Goal: Task Accomplishment & Management: Complete application form

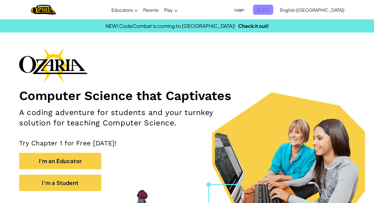
click at [273, 11] on span "Sign Up" at bounding box center [263, 10] width 20 height 10
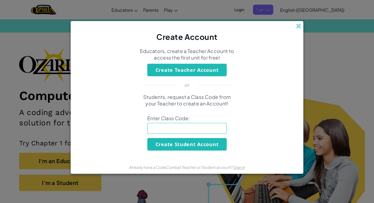
click at [151, 123] on input at bounding box center [186, 128] width 79 height 11
click at [173, 147] on button "Create Student Account" at bounding box center [186, 144] width 79 height 13
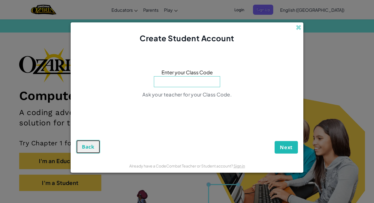
click at [84, 149] on span "Back" at bounding box center [88, 147] width 13 height 7
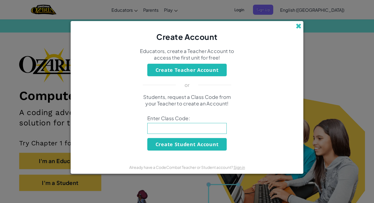
click at [298, 27] on span at bounding box center [299, 26] width 6 height 6
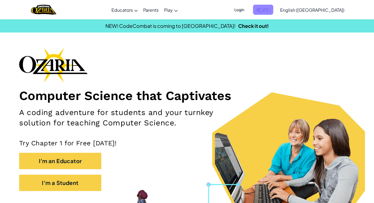
click at [273, 10] on span "Sign Up" at bounding box center [263, 10] width 20 height 10
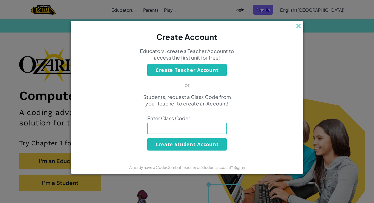
click at [210, 125] on input at bounding box center [186, 128] width 79 height 11
type input "WestPigPan"
click at [190, 144] on button "Create Student Account" at bounding box center [186, 144] width 79 height 13
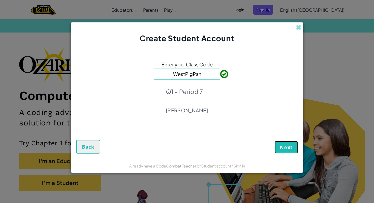
click at [282, 146] on span "Next" at bounding box center [286, 147] width 13 height 7
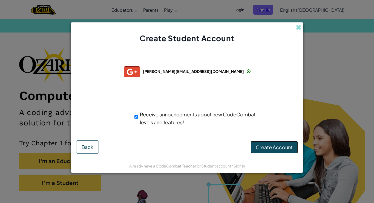
click at [281, 148] on span "Create Account" at bounding box center [274, 147] width 37 height 6
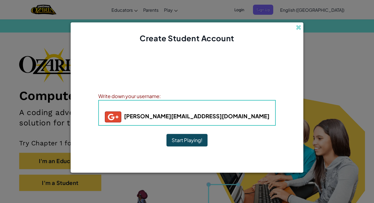
click at [196, 117] on b "stark.leerodriguez@lps-students.org" at bounding box center [187, 116] width 165 height 7
click at [211, 118] on b "stark.leerodriguez@lps-students.org" at bounding box center [187, 116] width 165 height 7
click at [170, 101] on div "Username : stark.leerodriguez+gplus stark.leerodriguez@lps-students.org" at bounding box center [186, 113] width 177 height 26
click at [170, 105] on b "Username : stark.leerodriguez+gplus" at bounding box center [187, 107] width 138 height 6
click at [168, 96] on div "Write down your username:" at bounding box center [186, 96] width 177 height 8
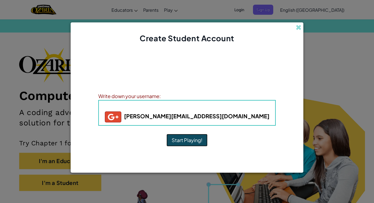
click at [191, 138] on button "Start Playing!" at bounding box center [187, 140] width 41 height 13
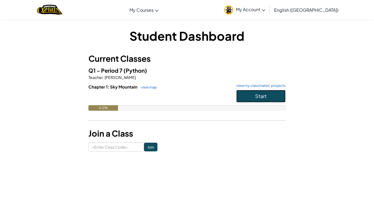
click at [270, 96] on button "Start" at bounding box center [260, 96] width 49 height 13
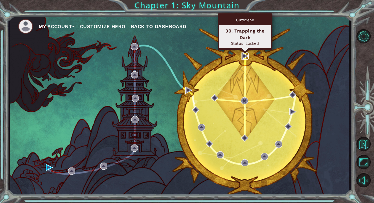
click at [242, 58] on img at bounding box center [245, 56] width 7 height 7
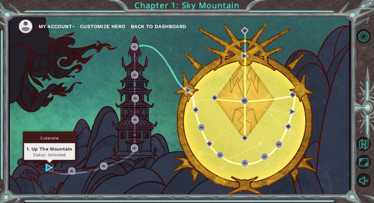
click at [47, 167] on img at bounding box center [49, 167] width 7 height 7
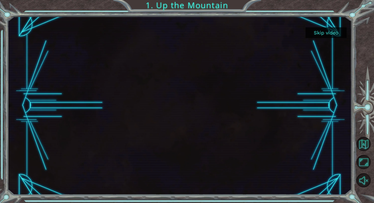
click at [308, 65] on div at bounding box center [179, 105] width 318 height 179
click at [313, 30] on button "Skip video" at bounding box center [326, 32] width 41 height 11
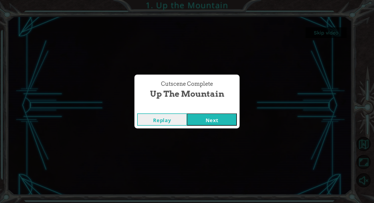
click at [218, 119] on button "Next" at bounding box center [212, 120] width 50 height 12
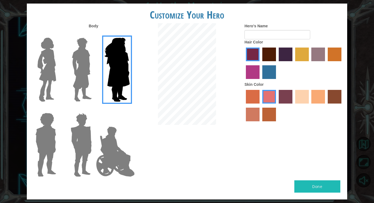
click at [92, 45] on img at bounding box center [82, 70] width 24 height 68
click at [94, 34] on input "Hero Lars" at bounding box center [94, 34] width 0 height 0
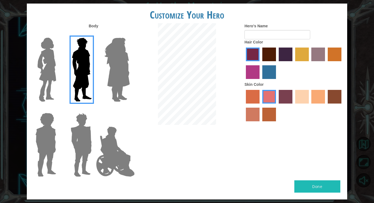
click at [78, 118] on img at bounding box center [80, 145] width 25 height 68
click at [94, 110] on input "Hero Garnet" at bounding box center [94, 110] width 0 height 0
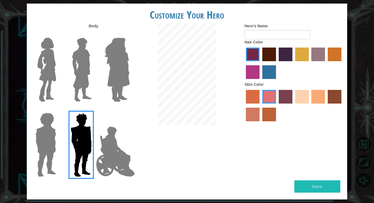
click at [77, 125] on img at bounding box center [80, 145] width 25 height 68
click at [94, 110] on input "Hero Garnet" at bounding box center [94, 110] width 0 height 0
click at [99, 137] on img at bounding box center [115, 152] width 43 height 55
click at [130, 110] on input "Hero Jamie" at bounding box center [130, 110] width 0 height 0
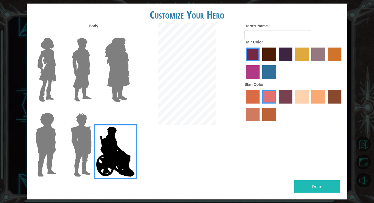
click at [25, 133] on div "Customize Your Hero Body Hero's Name Hair Color Skin Color Done" at bounding box center [187, 101] width 374 height 203
click at [66, 132] on div at bounding box center [80, 142] width 36 height 75
click at [42, 135] on img at bounding box center [45, 145] width 25 height 68
click at [58, 110] on input "Hero Steven" at bounding box center [58, 110] width 0 height 0
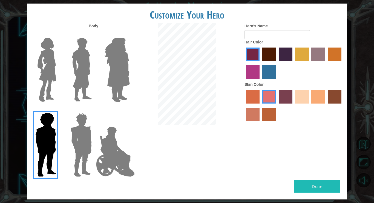
click at [41, 65] on img at bounding box center [46, 70] width 23 height 68
click at [58, 34] on input "Hero Connie" at bounding box center [58, 34] width 0 height 0
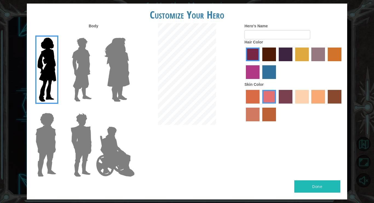
click at [62, 71] on div at bounding box center [80, 67] width 36 height 75
click at [64, 70] on div at bounding box center [80, 67] width 36 height 75
click at [79, 69] on img at bounding box center [82, 70] width 24 height 68
click at [94, 34] on input "Hero Lars" at bounding box center [94, 34] width 0 height 0
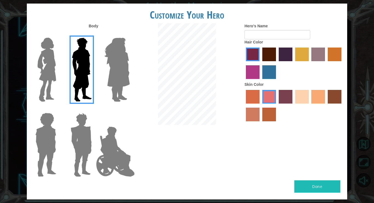
click at [82, 118] on img at bounding box center [80, 145] width 25 height 68
click at [94, 110] on input "Hero Garnet" at bounding box center [94, 110] width 0 height 0
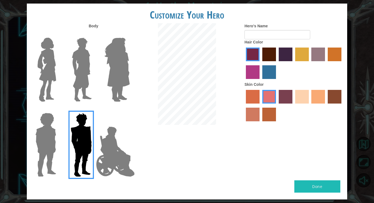
click at [72, 78] on img at bounding box center [82, 70] width 24 height 68
click at [94, 34] on input "Hero Lars" at bounding box center [94, 34] width 0 height 0
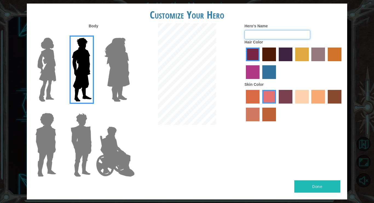
click at [251, 35] on input "Hero's Name" at bounding box center [278, 34] width 66 height 9
type input "starkvarg"
click at [265, 50] on label "maroon hair color" at bounding box center [269, 55] width 14 height 14
click at [260, 63] on input "maroon hair color" at bounding box center [260, 63] width 0 height 0
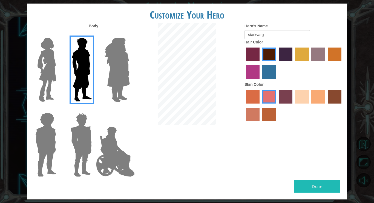
click at [284, 54] on label "hot purple hair color" at bounding box center [286, 55] width 14 height 14
click at [277, 63] on input "hot purple hair color" at bounding box center [277, 63] width 0 height 0
click at [270, 49] on label "maroon hair color" at bounding box center [269, 55] width 14 height 14
click at [260, 63] on input "maroon hair color" at bounding box center [260, 63] width 0 height 0
click at [280, 50] on label "hot purple hair color" at bounding box center [286, 55] width 14 height 14
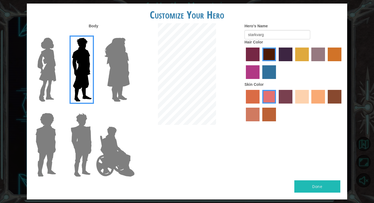
click at [277, 63] on input "hot purple hair color" at bounding box center [277, 63] width 0 height 0
click at [256, 99] on label "sorbus skin color" at bounding box center [253, 97] width 14 height 14
click at [244, 106] on input "sorbus skin color" at bounding box center [244, 106] width 0 height 0
click at [277, 97] on div at bounding box center [294, 107] width 99 height 36
click at [282, 97] on label "tosca skin color" at bounding box center [286, 97] width 14 height 14
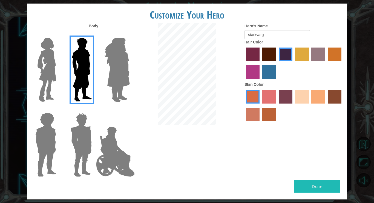
click at [277, 106] on input "tosca skin color" at bounding box center [277, 106] width 0 height 0
click at [298, 95] on label "sandy beach skin color" at bounding box center [302, 97] width 14 height 14
click at [293, 106] on input "sandy beach skin color" at bounding box center [293, 106] width 0 height 0
click at [310, 95] on div at bounding box center [294, 107] width 99 height 36
click at [321, 94] on label "tacao skin color" at bounding box center [318, 97] width 14 height 14
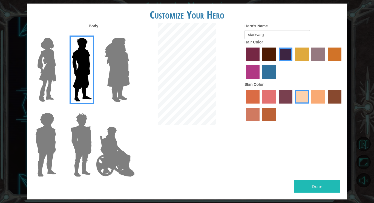
click at [310, 106] on input "tacao skin color" at bounding box center [310, 106] width 0 height 0
click at [250, 112] on label "burning sand skin color" at bounding box center [253, 115] width 14 height 14
click at [342, 106] on input "burning sand skin color" at bounding box center [342, 106] width 0 height 0
click at [254, 96] on label "sorbus skin color" at bounding box center [253, 97] width 14 height 14
click at [244, 106] on input "sorbus skin color" at bounding box center [244, 106] width 0 height 0
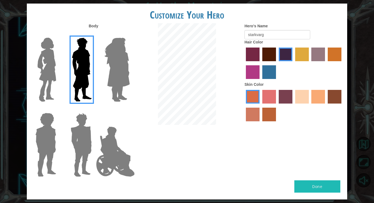
click at [269, 94] on label "froly skin color" at bounding box center [269, 97] width 14 height 14
click at [260, 106] on input "froly skin color" at bounding box center [260, 106] width 0 height 0
click at [278, 93] on div at bounding box center [294, 107] width 99 height 36
click at [308, 96] on label "sandy beach skin color" at bounding box center [302, 97] width 14 height 14
click at [293, 106] on input "sandy beach skin color" at bounding box center [293, 106] width 0 height 0
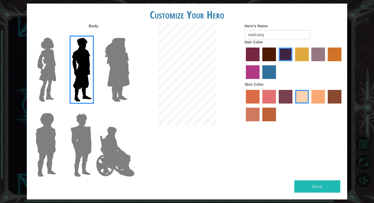
click at [320, 94] on label "tacao skin color" at bounding box center [318, 97] width 14 height 14
click at [310, 106] on input "tacao skin color" at bounding box center [310, 106] width 0 height 0
click at [335, 100] on label "karma skin color" at bounding box center [335, 97] width 14 height 14
click at [326, 106] on input "karma skin color" at bounding box center [326, 106] width 0 height 0
click at [324, 101] on label "tacao skin color" at bounding box center [318, 97] width 14 height 14
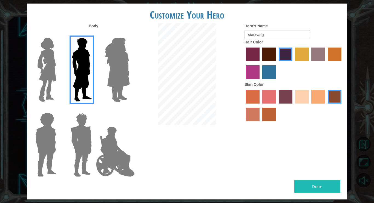
click at [310, 106] on input "tacao skin color" at bounding box center [310, 106] width 0 height 0
click at [309, 186] on button "Done" at bounding box center [317, 187] width 46 height 12
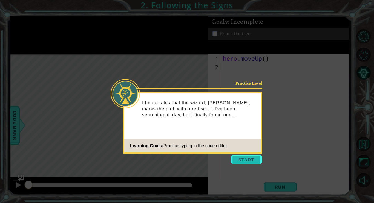
click at [235, 160] on button "Start" at bounding box center [246, 160] width 31 height 9
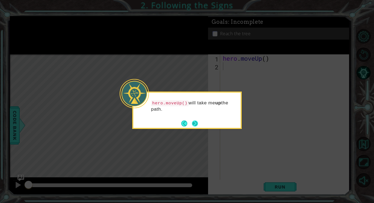
click at [198, 127] on button "Next" at bounding box center [195, 124] width 6 height 6
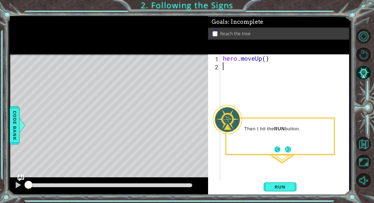
click at [283, 148] on button "Back" at bounding box center [279, 150] width 11 height 6
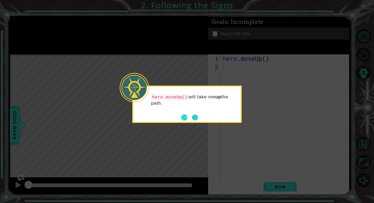
click at [193, 119] on button "Next" at bounding box center [195, 117] width 6 height 6
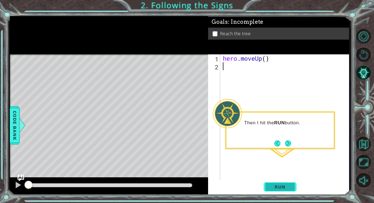
click at [273, 185] on span "Run" at bounding box center [280, 187] width 22 height 5
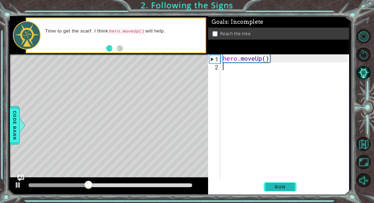
click at [286, 189] on span "Run" at bounding box center [280, 187] width 22 height 5
click at [288, 190] on button "Run" at bounding box center [280, 187] width 33 height 14
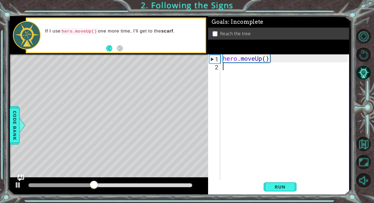
click at [216, 62] on div "1" at bounding box center [215, 59] width 11 height 8
click at [237, 56] on div "hero . moveUp ( )" at bounding box center [286, 126] width 129 height 143
type textarea "hero.moveUp()"
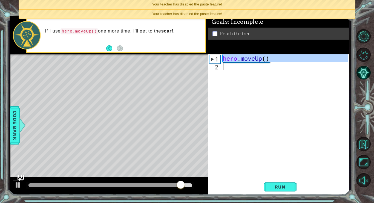
click at [228, 69] on div "hero . moveUp ( )" at bounding box center [286, 126] width 129 height 143
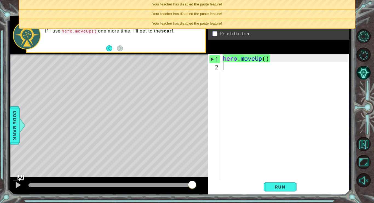
click at [268, 63] on div "hero . moveUp ( )" at bounding box center [286, 126] width 129 height 143
click at [214, 59] on div "1" at bounding box center [215, 59] width 11 height 8
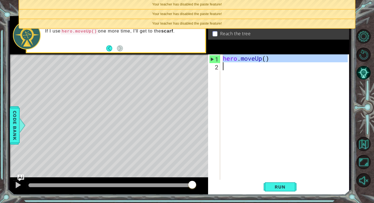
drag, startPoint x: 216, startPoint y: 59, endPoint x: 215, endPoint y: 81, distance: 22.2
type textarea "hero.moveUp()"
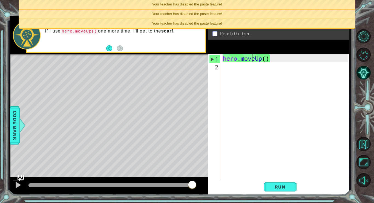
drag, startPoint x: 254, startPoint y: 59, endPoint x: 238, endPoint y: 84, distance: 29.7
click at [238, 84] on div "hero . moveUp ( )" at bounding box center [286, 126] width 129 height 143
type textarea "hero.moveUp()"
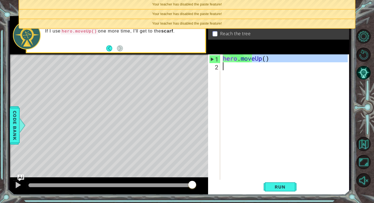
click at [238, 84] on div "hero . moveUp ( )" at bounding box center [286, 126] width 129 height 143
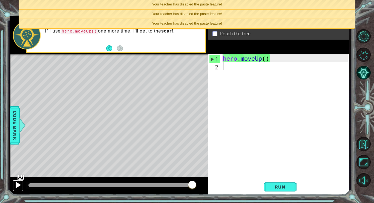
click at [16, 184] on div at bounding box center [18, 185] width 7 height 7
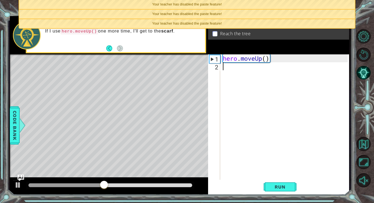
click at [239, 57] on div "hero . moveUp ( )" at bounding box center [286, 126] width 129 height 143
click at [239, 59] on div "hero . moveUp ( )" at bounding box center [286, 126] width 129 height 143
click at [272, 60] on div "heroj . moveUp ( )" at bounding box center [286, 126] width 129 height 143
click at [266, 59] on div "heroj . moveUp ( )" at bounding box center [286, 126] width 129 height 143
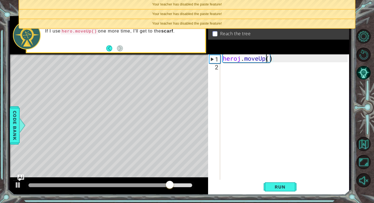
click at [267, 59] on div "heroj . moveUp ( )" at bounding box center [286, 126] width 129 height 143
type textarea "heroj.moveUp()"
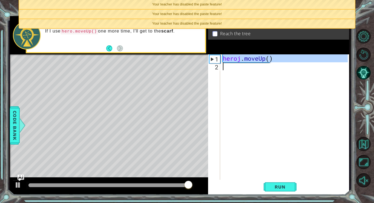
click at [235, 66] on div "heroj . moveUp ( )" at bounding box center [286, 126] width 129 height 143
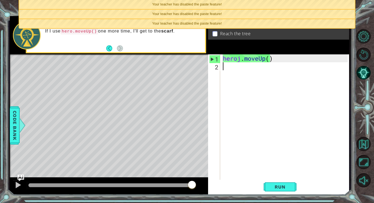
scroll to position [0, 0]
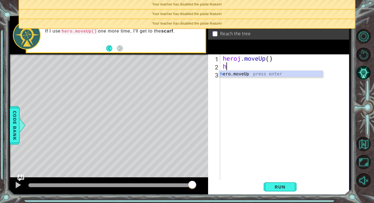
type textarea "he"
click at [223, 76] on div "he ro.moveUp press enter" at bounding box center [271, 81] width 104 height 20
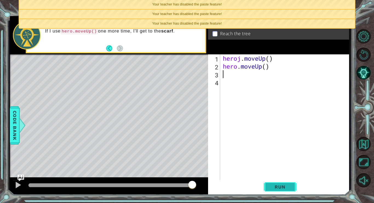
click at [285, 187] on span "Run" at bounding box center [280, 187] width 22 height 5
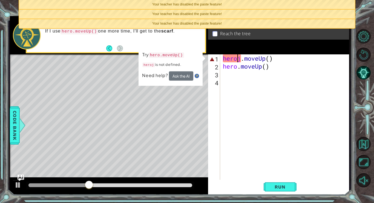
click at [239, 56] on div "heroj . moveUp ( ) hero . moveUp ( )" at bounding box center [286, 126] width 129 height 143
click at [241, 56] on div "heroj . moveUp ( ) hero . moveUp ( )" at bounding box center [286, 126] width 129 height 143
type textarea "hero.moveUp()"
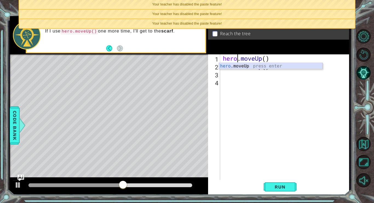
click at [251, 64] on div "hero .moveUp press enter" at bounding box center [271, 73] width 104 height 20
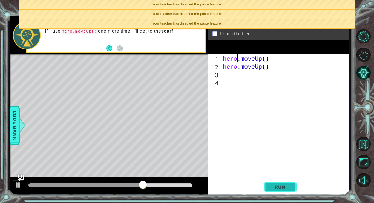
click at [281, 189] on span "Run" at bounding box center [280, 187] width 22 height 5
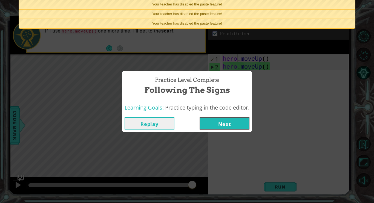
click at [214, 128] on button "Next" at bounding box center [225, 123] width 50 height 12
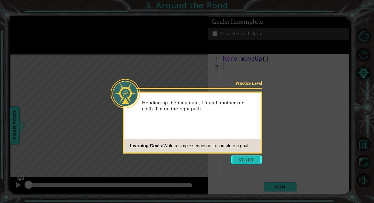
click at [250, 160] on button "Start" at bounding box center [246, 160] width 31 height 9
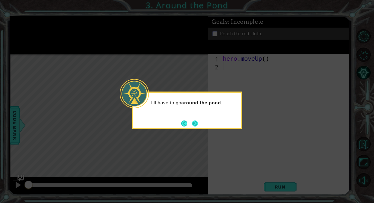
click at [195, 122] on button "Next" at bounding box center [195, 124] width 8 height 8
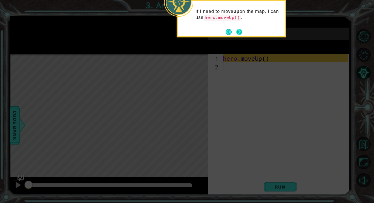
click at [241, 32] on button "Next" at bounding box center [239, 32] width 9 height 9
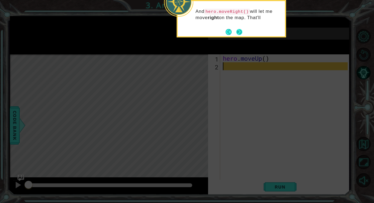
click at [240, 32] on button "Next" at bounding box center [239, 31] width 7 height 7
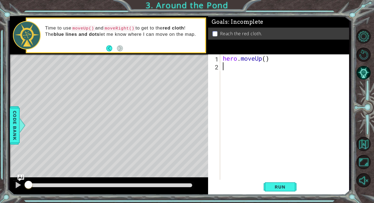
type textarea "h"
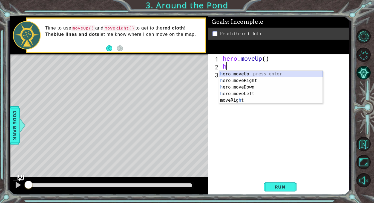
click at [236, 74] on div "h ero.moveUp press enter h ero.moveRight press enter h ero.moveDown press enter…" at bounding box center [271, 94] width 104 height 46
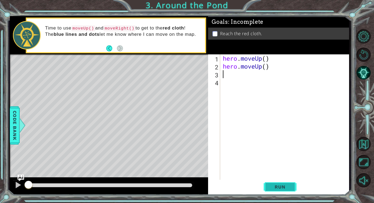
click at [282, 182] on button "Run" at bounding box center [280, 187] width 33 height 14
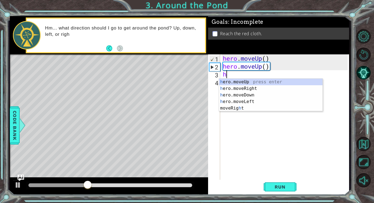
type textarea "he"
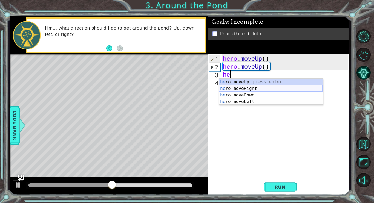
click at [234, 88] on div "he ro.moveUp press enter he ro.moveRight press enter he ro.moveDown press enter…" at bounding box center [271, 98] width 104 height 39
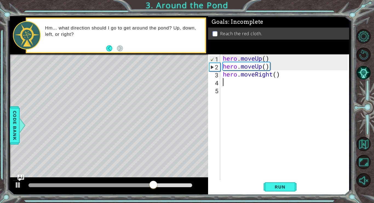
type textarea "h"
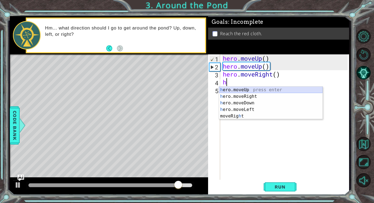
click at [241, 90] on div "h ero.moveUp press enter h ero.moveRight press enter h ero.moveDown press enter…" at bounding box center [271, 110] width 104 height 46
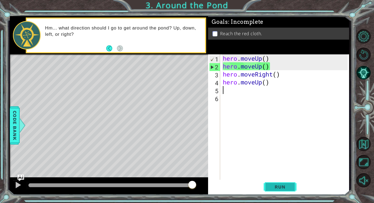
click at [269, 185] on span "Run" at bounding box center [280, 187] width 22 height 5
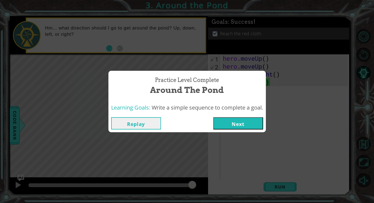
click at [224, 122] on button "Next" at bounding box center [238, 123] width 50 height 12
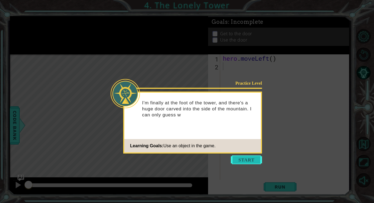
click at [243, 160] on button "Start" at bounding box center [246, 160] width 31 height 9
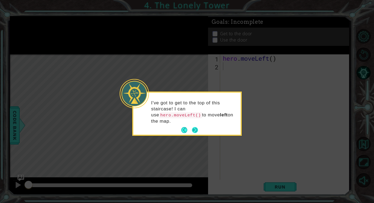
click at [199, 131] on button "Next" at bounding box center [195, 130] width 10 height 10
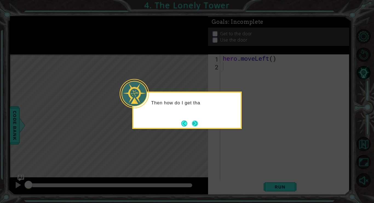
click at [197, 127] on button "Next" at bounding box center [194, 123] width 7 height 7
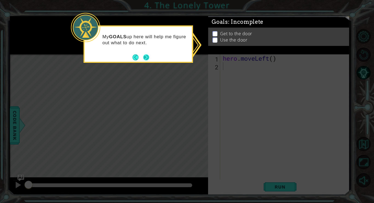
click at [145, 57] on button "Next" at bounding box center [146, 57] width 10 height 10
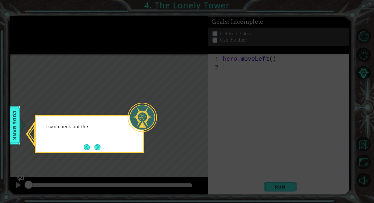
click at [133, 116] on div at bounding box center [142, 117] width 29 height 29
click at [96, 147] on button "Next" at bounding box center [98, 147] width 10 height 10
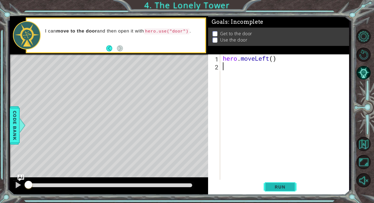
click at [271, 184] on button "Run" at bounding box center [280, 187] width 33 height 14
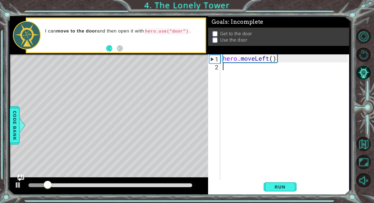
type textarea "he"
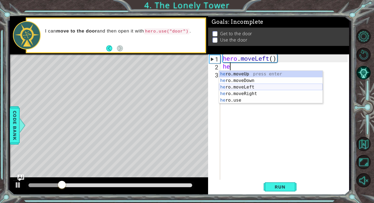
click at [246, 87] on div "he ro.moveUp press enter he ro.moveDown press enter he ro.moveLeft press enter …" at bounding box center [271, 94] width 104 height 46
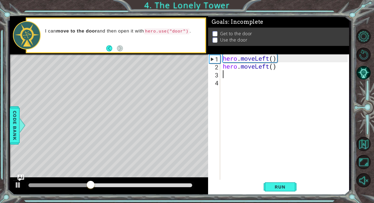
type textarea "h"
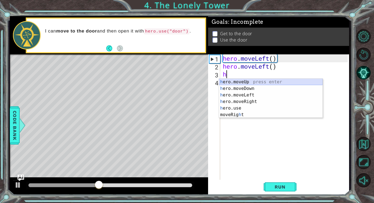
click at [246, 80] on div "h ero.moveUp press enter h ero.moveDown press enter h ero.moveLeft press enter …" at bounding box center [271, 105] width 104 height 53
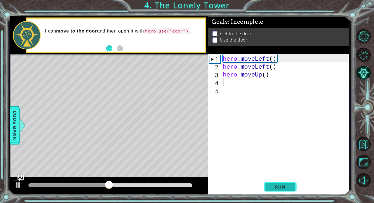
click at [280, 188] on span "Run" at bounding box center [280, 187] width 22 height 5
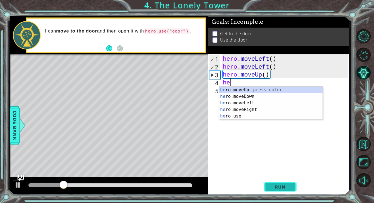
type textarea "her"
click at [256, 90] on div "her o.moveUp press enter her o.moveDown press enter her o.moveLeft press enter …" at bounding box center [271, 110] width 104 height 46
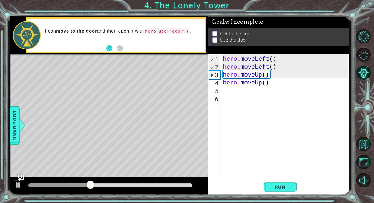
type textarea "h"
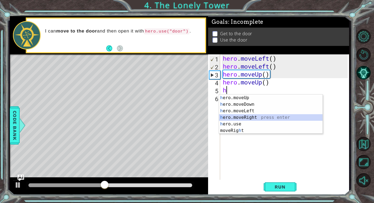
click at [241, 118] on div "h ero.moveUp press enter h ero.moveDown press enter h ero.moveLeft press enter …" at bounding box center [271, 121] width 104 height 53
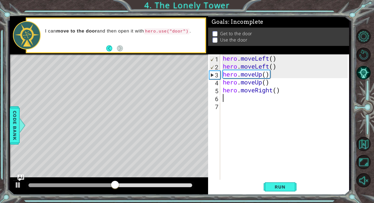
type textarea "he"
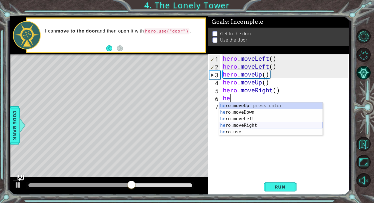
click at [235, 124] on div "he ro.moveUp press enter he ro.moveDown press enter he ro.moveLeft press enter …" at bounding box center [271, 126] width 104 height 46
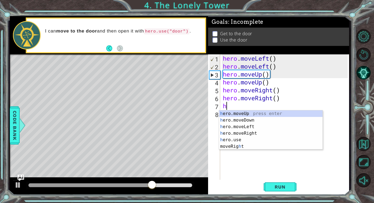
type textarea "he"
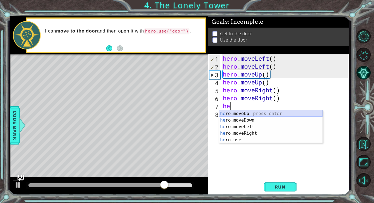
click at [251, 114] on div "he ro.moveUp press enter he ro.moveDown press enter he ro.moveLeft press enter …" at bounding box center [271, 134] width 104 height 46
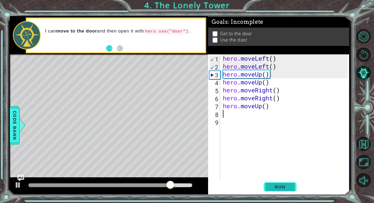
click at [271, 187] on span "Run" at bounding box center [280, 187] width 22 height 5
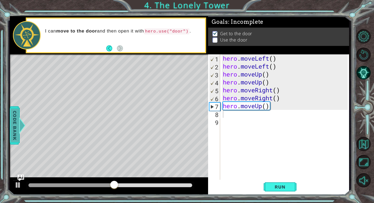
click at [14, 127] on span "Code Bank" at bounding box center [9, 125] width 9 height 33
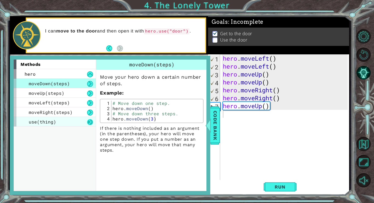
click at [90, 123] on button at bounding box center [90, 122] width 6 height 6
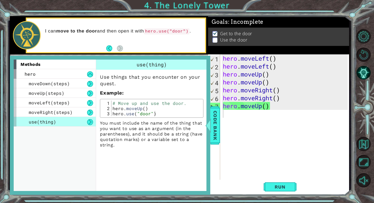
click at [259, 109] on div "hero . moveLeft ( ) hero . moveLeft ( ) hero . moveUp ( ) hero . moveUp ( ) her…" at bounding box center [286, 126] width 129 height 143
click at [278, 102] on div "hero . moveLeft ( ) hero . moveLeft ( ) hero . moveUp ( ) hero . moveUp ( ) her…" at bounding box center [286, 126] width 129 height 143
click at [276, 104] on div "hero . moveLeft ( ) hero . moveLeft ( ) hero . moveUp ( ) hero . moveUp ( ) her…" at bounding box center [286, 126] width 129 height 143
type textarea "hero.moveUp()"
click at [266, 104] on div "hero . moveLeft ( ) hero . moveLeft ( ) hero . moveUp ( ) hero . moveUp ( ) her…" at bounding box center [286, 126] width 129 height 143
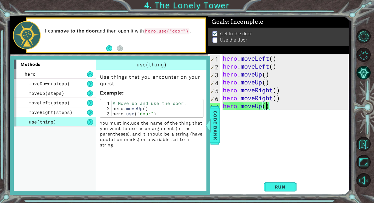
click at [248, 114] on div "hero . moveLeft ( ) hero . moveLeft ( ) hero . moveUp ( ) hero . moveUp ( ) her…" at bounding box center [286, 126] width 129 height 143
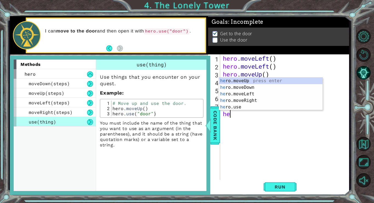
scroll to position [0, 0]
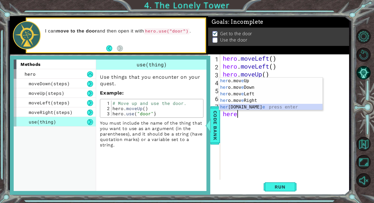
click at [223, 104] on div "her o.mov e Up press enter her o.mov e Down press enter her o.mov e Left press …" at bounding box center [271, 101] width 104 height 46
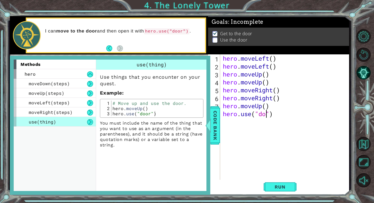
scroll to position [0, 2]
click at [278, 182] on button "Run" at bounding box center [280, 187] width 33 height 14
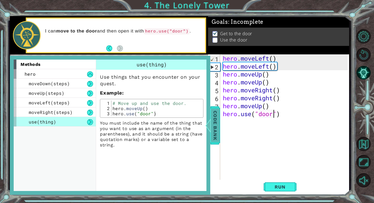
click at [211, 114] on span "Code Bank" at bounding box center [215, 125] width 9 height 33
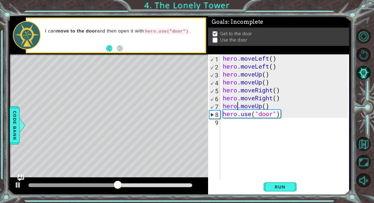
click at [237, 103] on div "hero . moveLeft ( ) hero . moveLeft ( ) hero . moveUp ( ) hero . moveUp ( ) her…" at bounding box center [286, 126] width 129 height 143
click at [266, 104] on div "hero . moveLeft ( ) hero . moveLeft ( ) hero . moveUp ( ) hero . moveUp ( ) her…" at bounding box center [286, 126] width 129 height 143
click at [271, 105] on div "hero . moveLeft ( ) hero . moveLeft ( ) hero . moveUp ( ) hero . moveUp ( ) her…" at bounding box center [286, 126] width 129 height 143
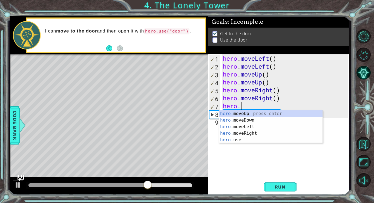
scroll to position [0, 1]
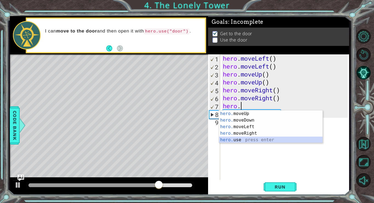
click at [231, 139] on div "hero. moveUp press enter hero. moveDown press enter hero. moveLeft press enter …" at bounding box center [271, 134] width 104 height 46
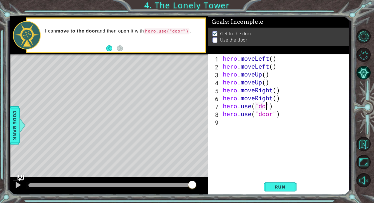
scroll to position [0, 2]
click at [250, 114] on div "hero . moveLeft ( ) hero . moveLeft ( ) hero . moveUp ( ) hero . moveUp ( ) her…" at bounding box center [286, 126] width 129 height 143
click at [248, 116] on div "hero . moveLeft ( ) hero . moveLeft ( ) hero . moveUp ( ) hero . moveUp ( ) her…" at bounding box center [286, 126] width 129 height 143
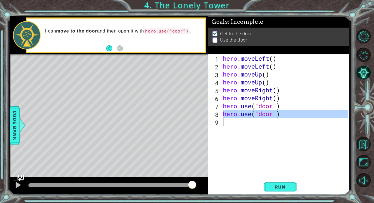
click at [248, 116] on div "hero . moveLeft ( ) hero . moveLeft ( ) hero . moveUp ( ) hero . moveUp ( ) her…" at bounding box center [286, 126] width 129 height 143
type textarea "hero.use("door")"
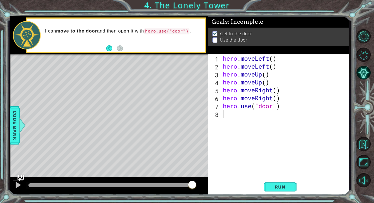
scroll to position [0, 0]
click at [274, 188] on span "Run" at bounding box center [280, 187] width 22 height 5
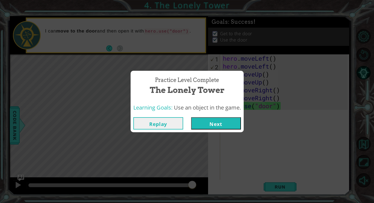
click at [214, 122] on button "Next" at bounding box center [216, 123] width 50 height 12
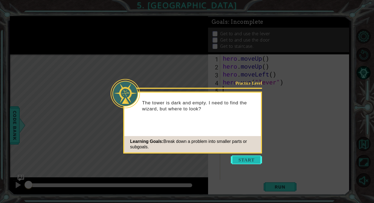
click at [239, 161] on button "Start" at bounding box center [246, 160] width 31 height 9
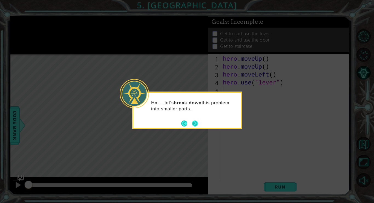
click at [194, 123] on button "Next" at bounding box center [194, 123] width 7 height 7
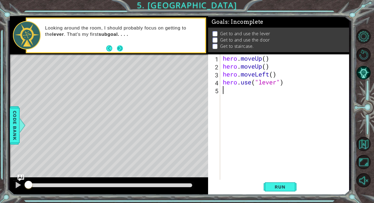
click at [122, 48] on button "Next" at bounding box center [120, 48] width 7 height 7
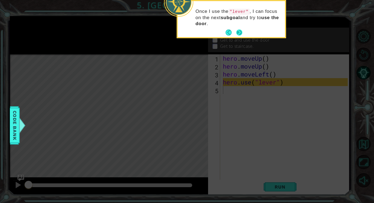
click at [238, 33] on button "Next" at bounding box center [239, 33] width 10 height 10
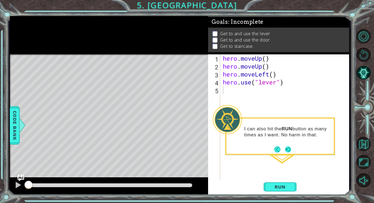
click at [286, 150] on button "Next" at bounding box center [288, 149] width 8 height 8
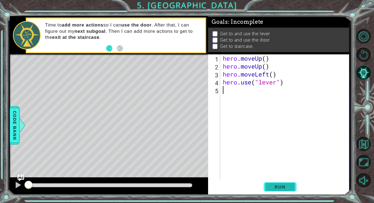
click at [276, 185] on span "Run" at bounding box center [280, 187] width 22 height 5
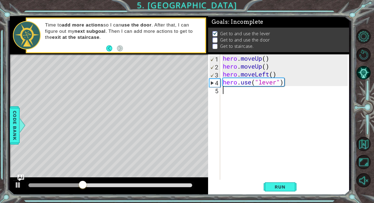
type textarea "h"
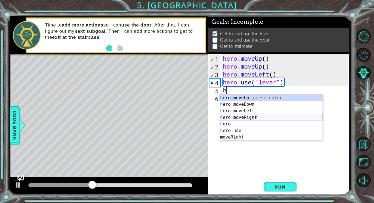
click at [228, 117] on div "h ero.moveUp press enter h ero.moveDown press enter h ero.moveLeft press enter …" at bounding box center [271, 124] width 104 height 59
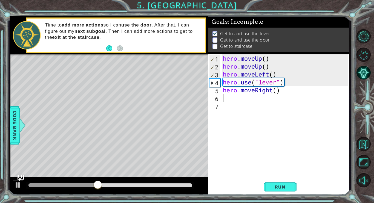
type textarea "h"
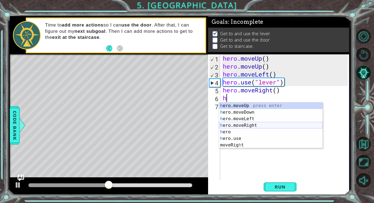
click at [233, 127] on div "h ero.moveUp press enter h ero.moveDown press enter h ero.moveLeft press enter …" at bounding box center [271, 132] width 104 height 59
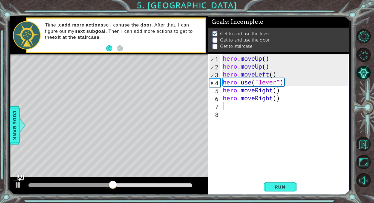
type textarea "h"
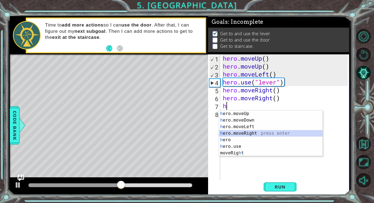
click at [234, 133] on div "h ero.moveUp press enter h ero.moveDown press enter h ero.moveLeft press enter …" at bounding box center [271, 140] width 104 height 59
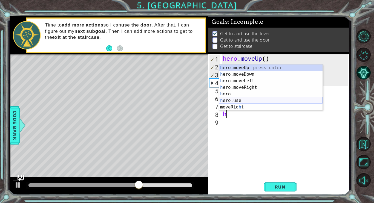
click at [224, 99] on div "h ero.moveUp press enter h ero.moveDown press enter h ero.moveLeft press enter …" at bounding box center [271, 94] width 104 height 59
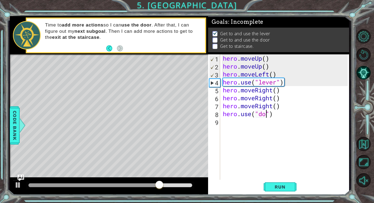
scroll to position [0, 2]
type textarea "hero.use("door")"
click at [275, 188] on span "Run" at bounding box center [280, 187] width 22 height 5
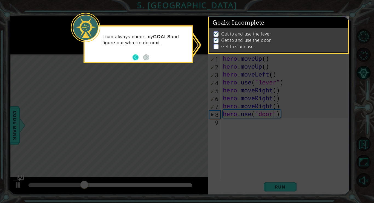
click at [135, 56] on button "Back" at bounding box center [138, 58] width 11 height 6
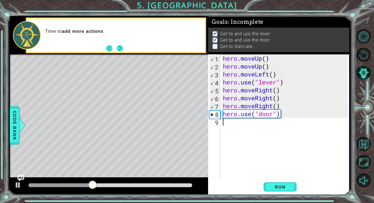
click at [244, 128] on div "hero . moveUp ( ) hero . moveUp ( ) hero . moveLeft ( ) hero . use ( "lever" ) …" at bounding box center [286, 126] width 129 height 143
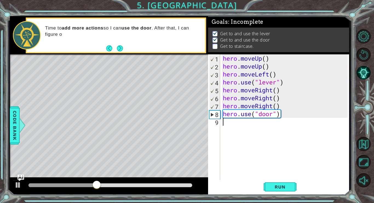
type textarea "h"
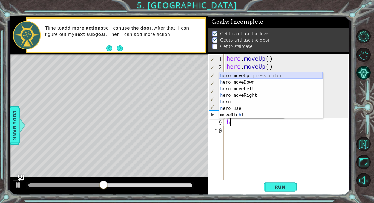
click at [237, 77] on div "h ero.moveUp press enter h ero.moveDown press enter h ero.moveLeft press enter …" at bounding box center [271, 102] width 104 height 59
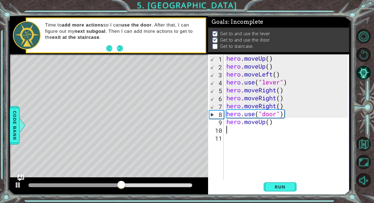
type textarea "h"
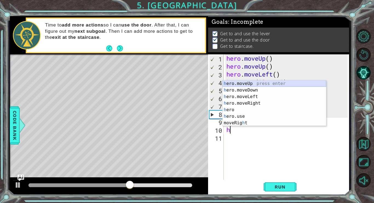
click at [250, 82] on div "h ero.moveUp press enter h ero.moveDown press enter h ero.moveLeft press enter …" at bounding box center [275, 110] width 104 height 59
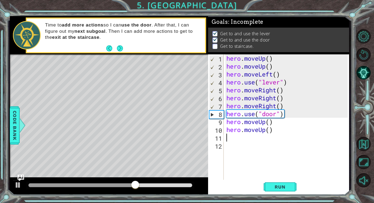
type textarea "h"
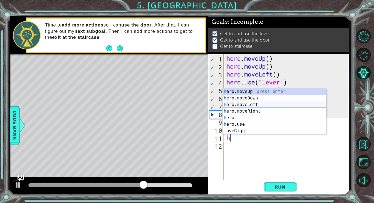
click at [233, 105] on div "h ero.moveUp press enter h ero.moveDown press enter h ero.moveLeft press enter …" at bounding box center [275, 117] width 104 height 59
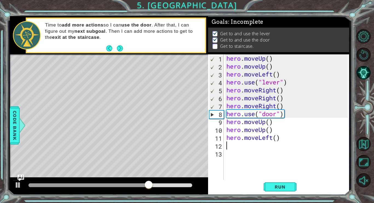
type textarea "h"
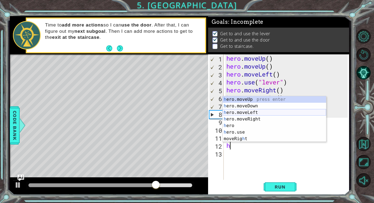
click at [233, 112] on div "h ero.moveUp press enter h ero.moveDown press enter h ero.moveLeft press enter …" at bounding box center [275, 125] width 104 height 59
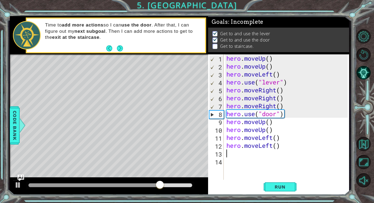
type textarea "h"
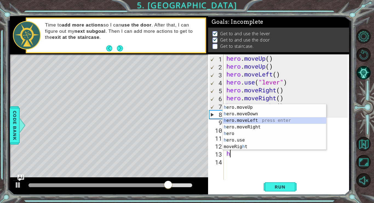
click at [231, 121] on div "h ero.moveUp press enter h ero.moveDown press enter h ero.moveLeft press enter …" at bounding box center [275, 133] width 104 height 59
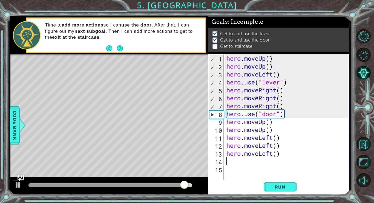
type textarea "h"
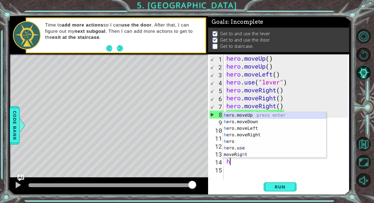
click at [265, 115] on div "h ero.moveUp press enter h ero.moveDown press enter h ero.moveLeft press enter …" at bounding box center [275, 141] width 104 height 59
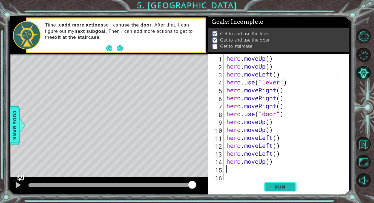
click at [272, 185] on span "Run" at bounding box center [280, 187] width 22 height 5
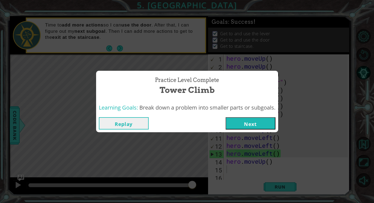
click at [243, 125] on button "Next" at bounding box center [251, 123] width 50 height 12
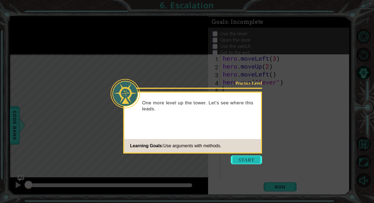
click at [246, 164] on button "Start" at bounding box center [246, 160] width 31 height 9
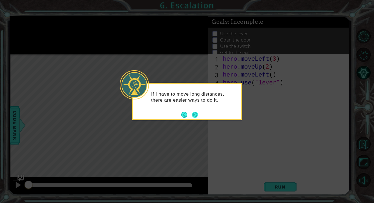
click at [192, 115] on button "Next" at bounding box center [195, 115] width 8 height 8
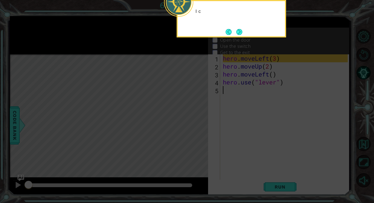
click at [223, 68] on icon at bounding box center [187, 30] width 374 height 346
click at [239, 31] on button "Next" at bounding box center [239, 31] width 7 height 7
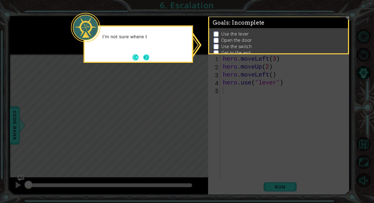
click at [147, 57] on button "Next" at bounding box center [146, 57] width 7 height 7
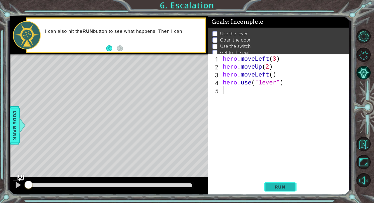
click at [283, 189] on span "Run" at bounding box center [280, 187] width 22 height 5
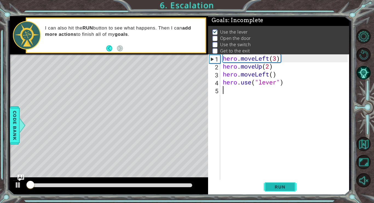
scroll to position [2, 0]
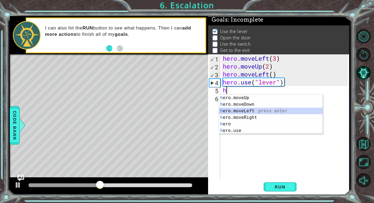
click at [230, 110] on div "h ero.moveUp press enter h ero.moveDown press enter h ero.moveLeft press enter …" at bounding box center [271, 121] width 104 height 53
type textarea "hero.moveLeft(1)"
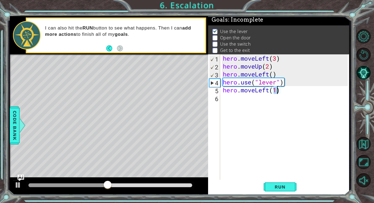
click at [234, 103] on div "hero . moveLeft ( 3 ) hero . moveUp ( 2 ) hero . moveLeft ( ) hero . use ( "lev…" at bounding box center [286, 126] width 129 height 143
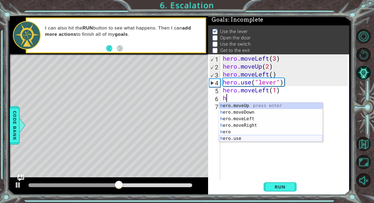
click at [230, 139] on div "h ero.moveUp press enter h ero.moveDown press enter h ero.moveLeft press enter …" at bounding box center [271, 129] width 104 height 53
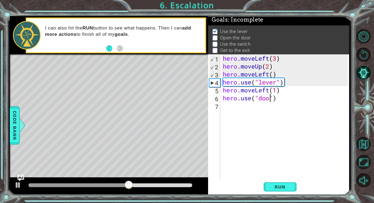
type textarea "hero.use("door")"
click at [234, 109] on div "hero . moveLeft ( 3 ) hero . moveUp ( 2 ) hero . moveLeft ( ) hero . use ( "lev…" at bounding box center [286, 126] width 129 height 143
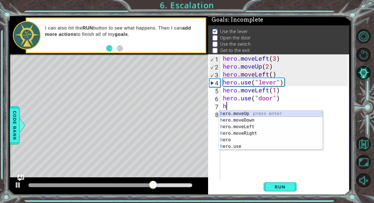
click at [237, 114] on div "h ero.moveUp press enter h ero.moveDown press enter h ero.moveLeft press enter …" at bounding box center [271, 137] width 104 height 53
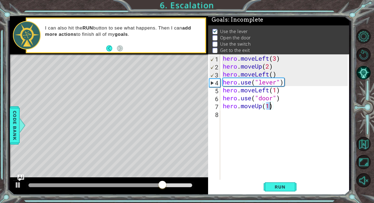
type textarea "hero.moveUp(2)"
click at [242, 117] on div "hero . moveLeft ( 3 ) hero . moveUp ( 2 ) hero . moveLeft ( ) hero . use ( "lev…" at bounding box center [286, 126] width 129 height 143
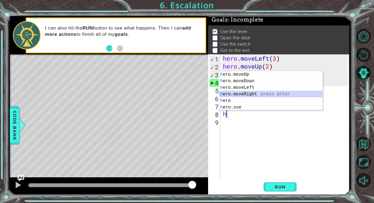
click at [232, 93] on div "h ero.moveUp press enter h ero.moveDown press enter h ero.moveLeft press enter …" at bounding box center [271, 97] width 104 height 53
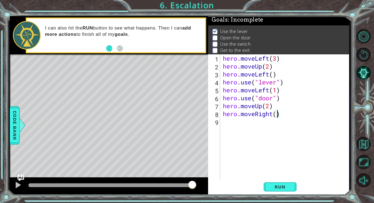
type textarea "hero.moveRight(2)"
click at [230, 121] on div "hero . moveLeft ( 3 ) hero . moveUp ( 2 ) hero . moveLeft ( ) hero . use ( "lev…" at bounding box center [286, 126] width 129 height 143
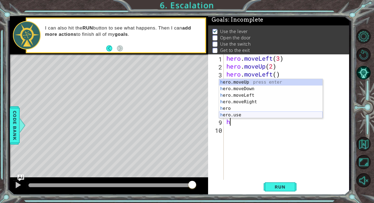
click at [245, 115] on div "h ero.moveUp press enter h ero.moveDown press enter h ero.moveLeft press enter …" at bounding box center [271, 105] width 104 height 53
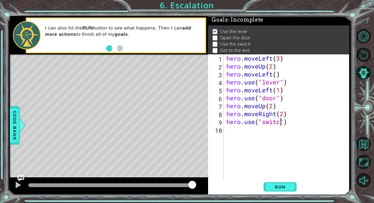
type textarea "hero.use("switch")"
click at [236, 131] on div "hero . moveLeft ( 3 ) hero . moveUp ( 2 ) hero . moveLeft ( ) hero . use ( "lev…" at bounding box center [287, 126] width 125 height 143
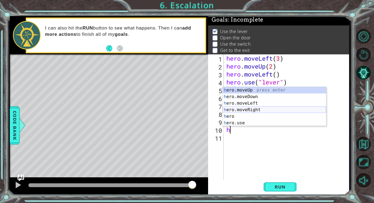
click at [240, 111] on div "h ero.moveUp press enter h ero.moveDown press enter h ero.moveLeft press enter …" at bounding box center [275, 113] width 104 height 53
type textarea "hero.moveRight(1)"
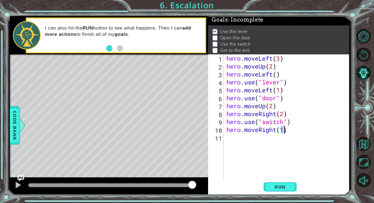
click at [238, 138] on div "hero . moveLeft ( 3 ) hero . moveUp ( 2 ) hero . moveLeft ( ) hero . use ( "lev…" at bounding box center [287, 126] width 125 height 143
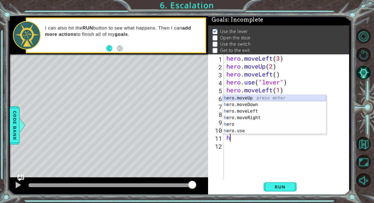
click at [241, 99] on div "h ero.moveUp press enter h ero.moveDown press enter h ero.moveLeft press enter …" at bounding box center [275, 121] width 104 height 53
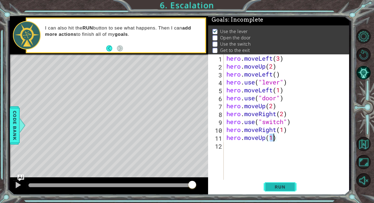
type textarea "hero.moveUp(1)"
click at [277, 188] on span "Run" at bounding box center [280, 187] width 22 height 5
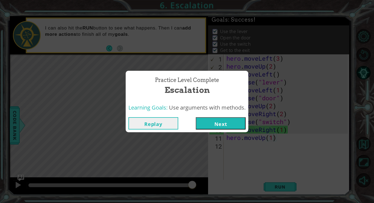
click at [232, 121] on button "Next" at bounding box center [221, 123] width 50 height 12
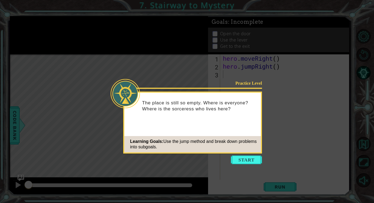
click at [250, 166] on icon at bounding box center [187, 101] width 374 height 203
click at [251, 162] on button "Start" at bounding box center [246, 160] width 31 height 9
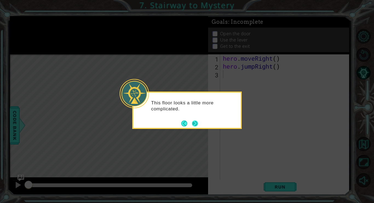
click at [195, 127] on button "Next" at bounding box center [195, 123] width 7 height 7
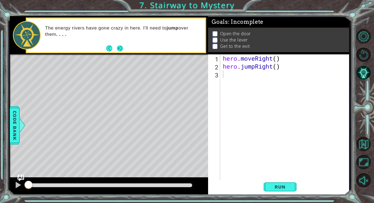
click at [119, 45] on button "Next" at bounding box center [120, 48] width 6 height 6
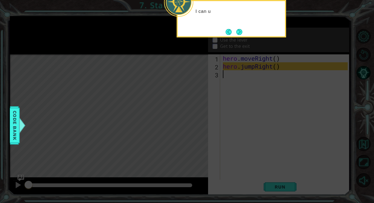
click at [119, 44] on icon at bounding box center [187, 30] width 374 height 346
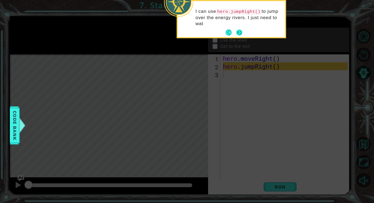
click at [239, 35] on button "Next" at bounding box center [239, 33] width 6 height 6
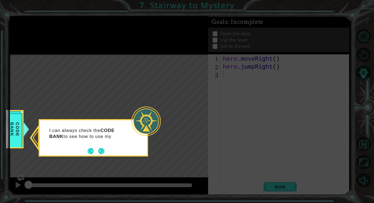
click at [99, 156] on div "I can always check the CODE BANK to see how to use my" at bounding box center [94, 138] width 110 height 38
click at [99, 154] on button "Next" at bounding box center [101, 151] width 6 height 6
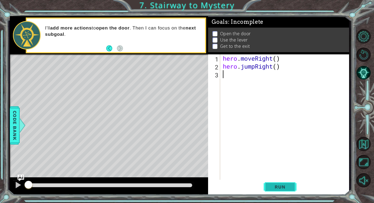
click at [285, 188] on span "Run" at bounding box center [280, 187] width 22 height 5
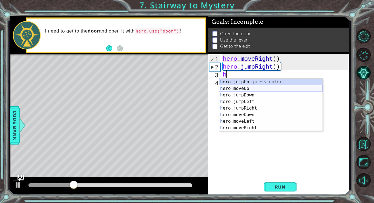
click at [235, 89] on div "h ero.jumpUp press enter h ero.moveUp press enter h ero.jumpDown press enter h …" at bounding box center [271, 112] width 104 height 66
type textarea "hero.moveUp(1)"
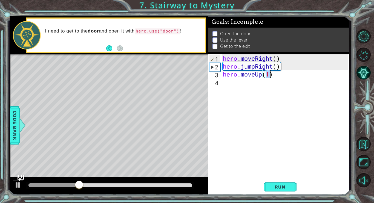
click at [230, 87] on div "hero . moveRight ( ) hero . jumpRight ( ) hero . moveUp ( 1 )" at bounding box center [286, 126] width 129 height 143
type textarea "h"
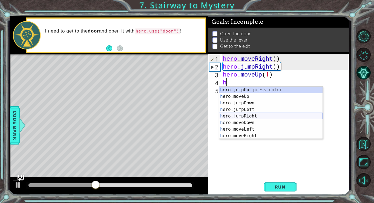
click at [232, 115] on div "h ero.jumpUp press enter h ero.moveUp press enter h ero.jumpDown press enter h …" at bounding box center [271, 120] width 104 height 66
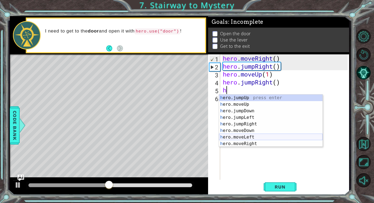
scroll to position [7, 0]
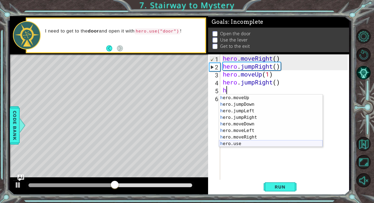
click at [227, 142] on div "h ero.moveUp press enter h ero.jumpDown press enter h ero.jumpLeft press enter …" at bounding box center [271, 128] width 104 height 66
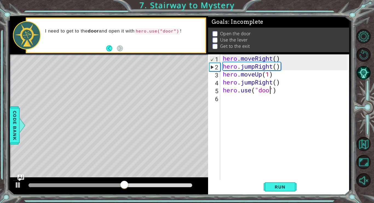
type textarea "hero.use("door")"
click at [230, 99] on div "hero . moveRight ( ) hero . jumpRight ( ) hero . moveUp ( 1 ) hero . jumpRight …" at bounding box center [286, 126] width 129 height 143
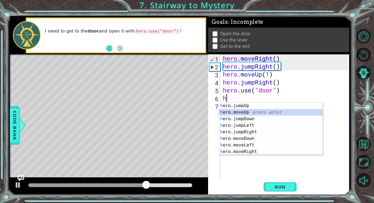
click at [234, 114] on div "h ero.jumpUp press enter h ero.moveUp press enter h ero.jumpDown press enter h …" at bounding box center [271, 136] width 104 height 66
type textarea "hero.moveUp(1)"
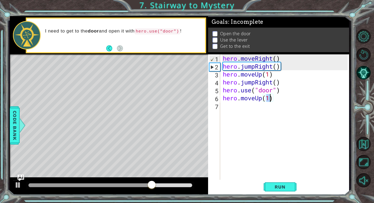
click at [237, 114] on div "hero . moveRight ( ) hero . jumpRight ( ) hero . moveUp ( 1 ) hero . jumpRight …" at bounding box center [286, 126] width 129 height 143
type textarea "h"
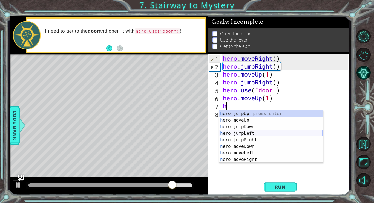
click at [233, 132] on div "h ero.jumpUp press enter h ero.moveUp press enter h ero.jumpDown press enter h …" at bounding box center [271, 144] width 104 height 66
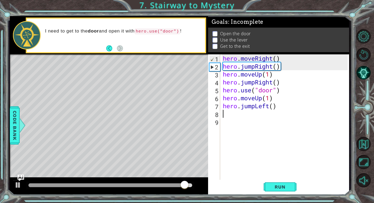
click at [246, 105] on div "hero . moveRight ( ) hero . jumpRight ( ) hero . moveUp ( 1 ) hero . jumpRight …" at bounding box center [286, 126] width 129 height 143
click at [268, 105] on div "hero . moveRight ( ) hero . jumpRight ( ) hero . moveUp ( 1 ) hero . jumpRight …" at bounding box center [286, 126] width 129 height 143
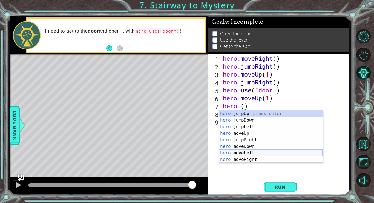
click at [232, 152] on div "hero. jumpUp press enter hero. jumpDown press enter hero. jumpLeft press enter …" at bounding box center [271, 144] width 104 height 66
type textarea "hero.moveLeft(1)"
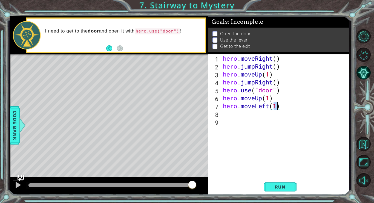
click at [243, 117] on div "hero . moveRight ( ) hero . jumpRight ( ) hero . moveUp ( 1 ) hero . jumpRight …" at bounding box center [286, 126] width 129 height 143
click at [236, 113] on div "hero . moveRight ( ) hero . jumpRight ( ) hero . moveUp ( 1 ) hero . jumpRight …" at bounding box center [286, 126] width 129 height 143
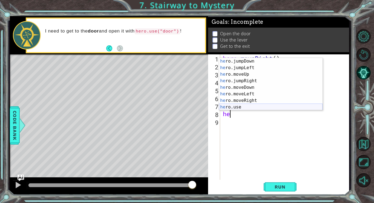
scroll to position [7, 0]
click at [230, 105] on div "he ro.jumpDown press enter he ro.jumpLeft press enter he ro.moveUp press enter …" at bounding box center [271, 91] width 104 height 66
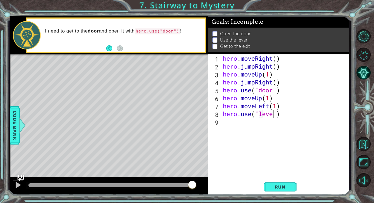
scroll to position [0, 2]
type textarea "hero.use("lever")"
click at [231, 122] on div "hero . moveRight ( ) hero . jumpRight ( ) hero . moveUp ( 1 ) hero . jumpRight …" at bounding box center [286, 126] width 129 height 143
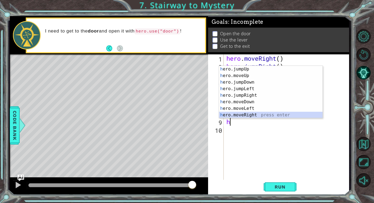
click at [235, 114] on div "h ero.jumpUp press enter h ero.moveUp press enter h ero.jumpDown press enter h …" at bounding box center [271, 99] width 104 height 66
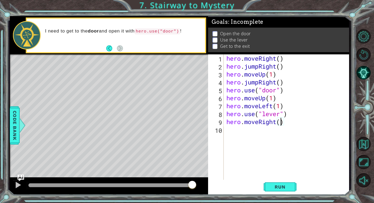
type textarea "hero.moveRight(2)"
click at [231, 131] on div "hero . moveRight ( ) hero . jumpRight ( ) hero . moveUp ( 1 ) hero . jumpRight …" at bounding box center [287, 126] width 125 height 143
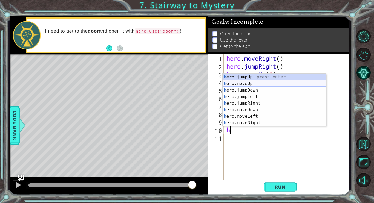
click at [238, 84] on div "h ero.jumpUp press enter h ero.moveUp press enter h ero.jumpDown press enter h …" at bounding box center [275, 107] width 104 height 66
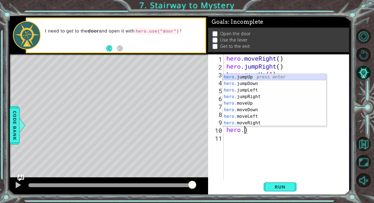
click at [242, 78] on div "hero. jumpUp press enter hero. jumpDown press enter hero. jumpLeft press enter …" at bounding box center [275, 107] width 104 height 66
type textarea "hero.jumpUp()"
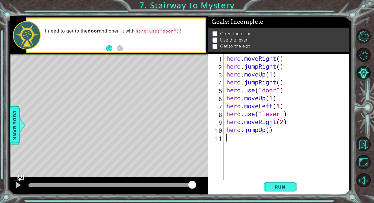
click at [234, 138] on div "hero . moveRight ( ) hero . jumpRight ( ) hero . moveUp ( 1 ) hero . jumpRight …" at bounding box center [287, 126] width 125 height 143
type textarea "h"
click at [279, 188] on span "Run" at bounding box center [280, 187] width 22 height 5
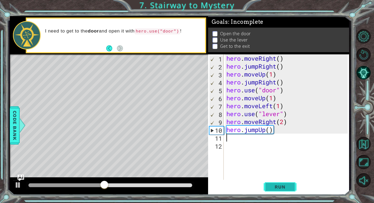
click at [279, 188] on span "Run" at bounding box center [280, 187] width 22 height 5
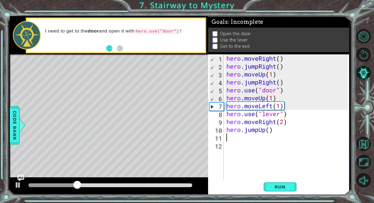
click at [260, 86] on div "hero . moveRight ( ) hero . jumpRight ( ) hero . moveUp ( 1 ) hero . jumpRight …" at bounding box center [287, 126] width 125 height 143
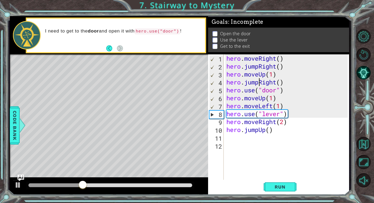
click at [278, 83] on div "hero . moveRight ( ) hero . jumpRight ( ) hero . moveUp ( 1 ) hero . jumpRight …" at bounding box center [287, 126] width 125 height 143
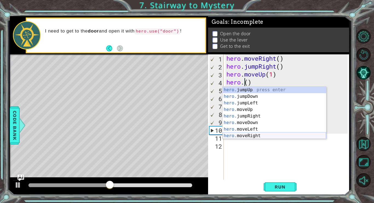
click at [243, 136] on div "hero. jumpUp press enter hero. jumpDown press enter hero. jumpLeft press enter …" at bounding box center [275, 120] width 104 height 66
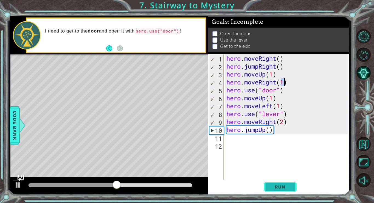
click at [288, 186] on span "Run" at bounding box center [280, 187] width 22 height 5
click at [272, 98] on div "hero . moveRight ( ) hero . jumpRight ( ) hero . moveUp ( 1 ) hero . moveRight …" at bounding box center [287, 126] width 125 height 143
type textarea "hero.moveUp(2)"
click at [274, 188] on span "Run" at bounding box center [280, 187] width 22 height 5
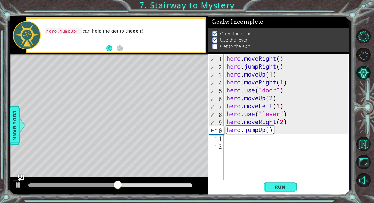
click at [231, 143] on div "hero . moveRight ( ) hero . jumpRight ( ) hero . moveUp ( 1 ) hero . moveRight …" at bounding box center [287, 126] width 125 height 143
click at [231, 142] on div "hero . moveRight ( ) hero . jumpRight ( ) hero . moveUp ( 1 ) hero . moveRight …" at bounding box center [287, 126] width 125 height 143
click at [231, 141] on div "hero . moveRight ( ) hero . jumpRight ( ) hero . moveUp ( 1 ) hero . moveRight …" at bounding box center [287, 126] width 125 height 143
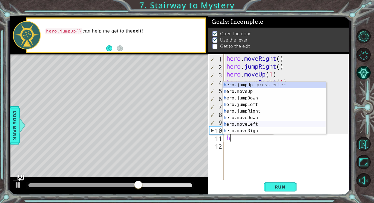
click at [235, 124] on div "h ero.jumpUp press enter h ero.moveUp press enter h ero.jumpDown press enter h …" at bounding box center [275, 115] width 104 height 66
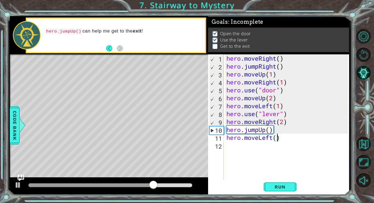
type textarea "hero.moveLeft(2)"
click at [234, 144] on div "hero . moveRight ( ) hero . jumpRight ( ) hero . moveUp ( 1 ) hero . moveRight …" at bounding box center [287, 126] width 125 height 143
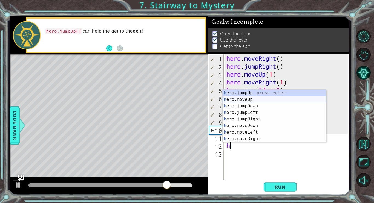
click at [235, 100] on div "h ero.jumpUp press enter h ero.moveUp press enter h ero.jumpDown press enter h …" at bounding box center [275, 123] width 104 height 66
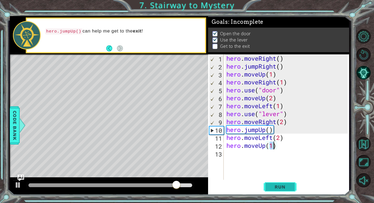
type textarea "hero.moveUp(1)"
click at [284, 189] on span "Run" at bounding box center [280, 187] width 22 height 5
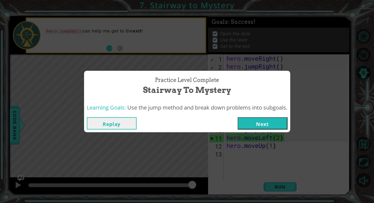
click at [254, 121] on button "Next" at bounding box center [263, 123] width 50 height 12
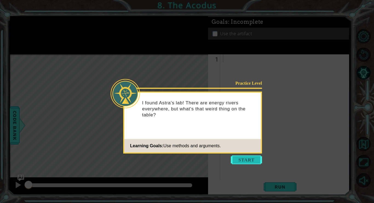
click at [241, 160] on button "Start" at bounding box center [246, 160] width 31 height 9
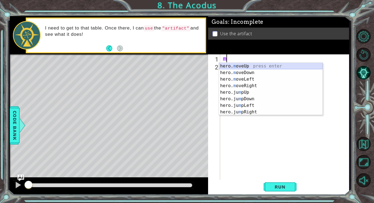
click at [236, 66] on div "hero. m oveUp press enter hero. m oveDown press enter hero. m oveLeft press ent…" at bounding box center [271, 96] width 104 height 66
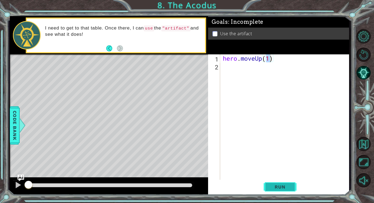
click at [292, 193] on button "Run" at bounding box center [280, 187] width 33 height 14
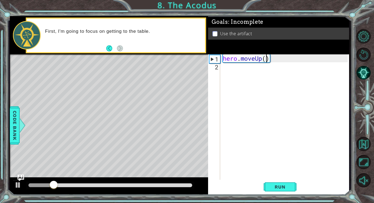
type textarea "hero.moveUp(2)"
click at [240, 71] on div "hero . moveUp ( 2 )" at bounding box center [286, 126] width 129 height 143
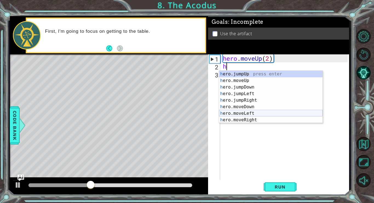
click at [237, 114] on div "h ero.jumpUp press enter h ero.moveUp press enter h ero.jumpDown press enter h …" at bounding box center [271, 104] width 104 height 66
type textarea "hero.moveLeft(1)"
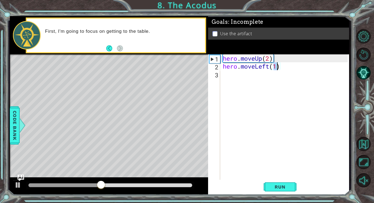
click at [237, 79] on div "hero . moveUp ( 2 ) hero . moveLeft ( 1 )" at bounding box center [286, 126] width 129 height 143
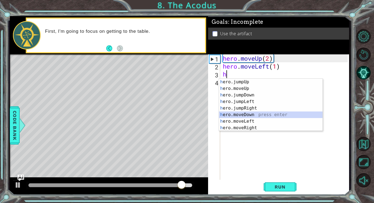
click at [234, 115] on div "h ero.jumpUp press enter h ero.moveUp press enter h ero.jumpDown press enter h …" at bounding box center [271, 112] width 104 height 66
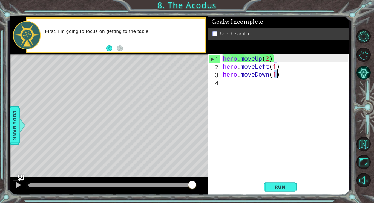
type textarea "hero.moveDown(2)"
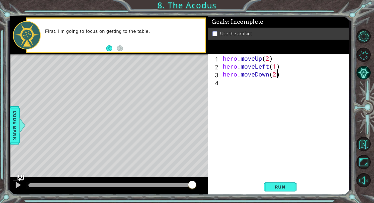
scroll to position [0, 2]
click at [235, 84] on div "hero . moveUp ( 2 ) hero . moveLeft ( 1 ) hero . moveDown ( 2 )" at bounding box center [286, 126] width 129 height 143
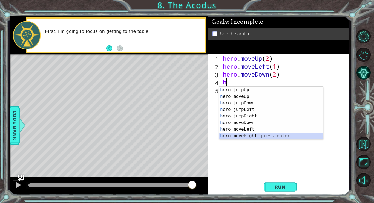
click at [231, 134] on div "h ero.jumpUp press enter h ero.moveUp press enter h ero.jumpDown press enter h …" at bounding box center [271, 120] width 104 height 66
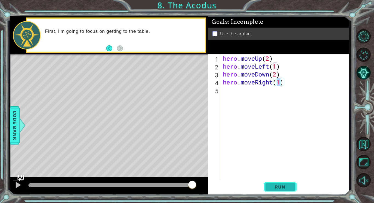
click at [288, 185] on span "Run" at bounding box center [280, 187] width 22 height 5
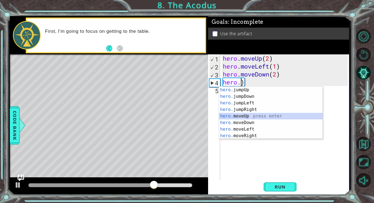
click at [229, 115] on div "hero. jumpUp press enter hero. jumpDown press enter hero. jumpLeft press enter …" at bounding box center [271, 120] width 104 height 66
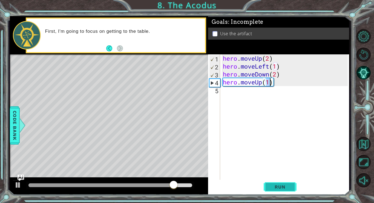
click at [280, 187] on span "Run" at bounding box center [280, 187] width 22 height 5
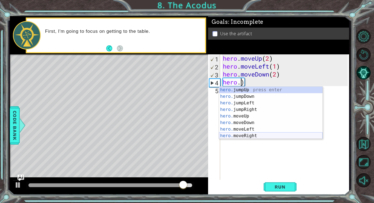
click at [243, 135] on div "hero. jumpUp press enter hero. jumpDown press enter hero. jumpLeft press enter …" at bounding box center [271, 120] width 104 height 66
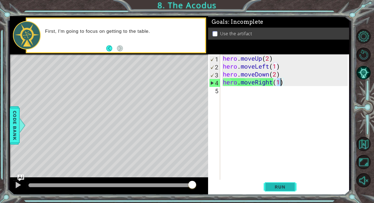
click at [279, 185] on span "Run" at bounding box center [280, 187] width 22 height 5
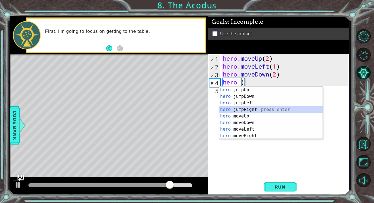
click at [248, 108] on div "hero. jumpUp press enter hero. jumpDown press enter hero. jumpLeft press enter …" at bounding box center [271, 120] width 104 height 66
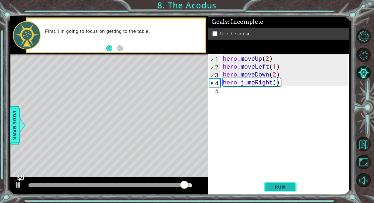
click at [280, 182] on button "Run" at bounding box center [280, 187] width 33 height 14
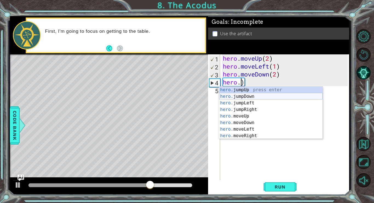
click at [257, 96] on div "hero. jumpUp press enter hero. jumpDown press enter hero. jumpLeft press enter …" at bounding box center [271, 120] width 104 height 66
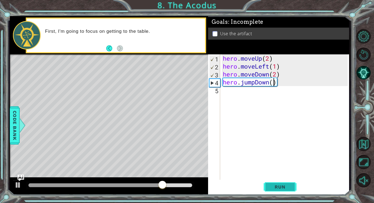
click at [267, 188] on button "Run" at bounding box center [280, 187] width 33 height 14
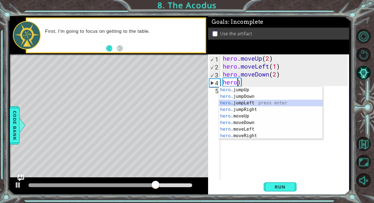
click at [242, 100] on div "hero .jumpUp press enter hero .jumpDown press enter hero .jumpLeft press enter …" at bounding box center [271, 120] width 104 height 66
type textarea "hero.jumpLeft()"
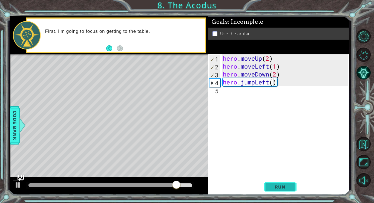
click at [278, 190] on button "Run" at bounding box center [280, 187] width 33 height 14
click at [234, 91] on div "hero . moveUp ( 2 ) hero . moveLeft ( 1 ) hero . moveDown ( 2 ) hero . jumpLeft…" at bounding box center [286, 126] width 129 height 143
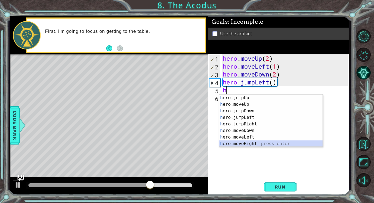
click at [233, 146] on div "h ero.jumpUp press enter h ero.moveUp press enter h ero.jumpDown press enter h …" at bounding box center [271, 128] width 104 height 66
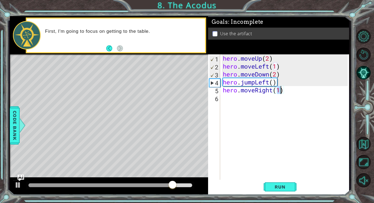
type textarea "hero.moveRight(2)"
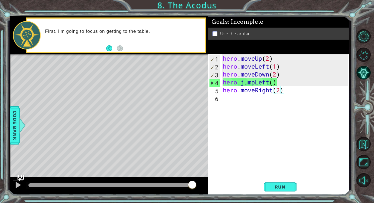
click at [239, 101] on div "hero . moveUp ( 2 ) hero . moveLeft ( 1 ) hero . moveDown ( 2 ) hero . jumpLeft…" at bounding box center [286, 126] width 129 height 143
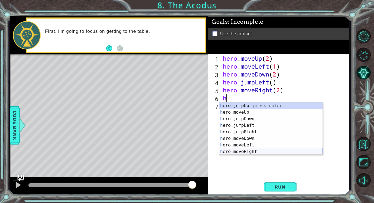
click at [222, 150] on div "h ero.jumpUp press enter h ero.moveUp press enter h ero.jumpDown press enter h …" at bounding box center [271, 136] width 104 height 66
type textarea "hero.moveRight(1)"
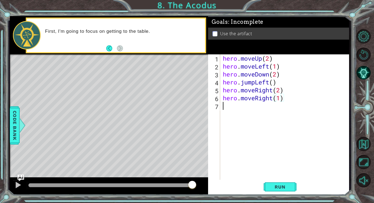
click at [240, 114] on div "hero . moveUp ( 2 ) hero . moveLeft ( 1 ) hero . moveDown ( 2 ) hero . jumpLeft…" at bounding box center [286, 126] width 129 height 143
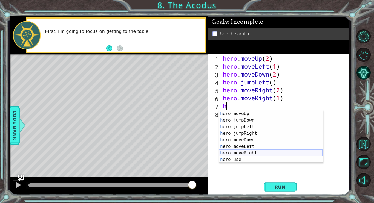
scroll to position [7, 0]
click at [246, 162] on div "h ero.moveUp press enter h ero.jumpDown press enter h ero.jumpLeft press enter …" at bounding box center [271, 144] width 104 height 66
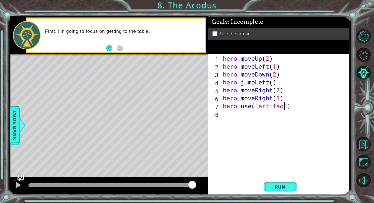
scroll to position [0, 3]
click at [264, 185] on button "Run" at bounding box center [280, 187] width 33 height 14
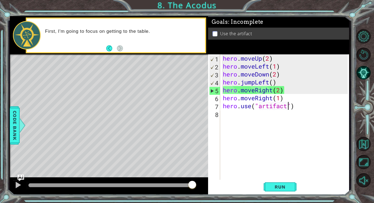
click at [275, 90] on div "hero . moveUp ( 2 ) hero . moveLeft ( 1 ) hero . moveDown ( 2 ) hero . jumpLeft…" at bounding box center [286, 126] width 129 height 143
click at [277, 89] on div "hero . moveUp ( 2 ) hero . moveLeft ( 1 ) hero . moveDown ( 2 ) hero . jumpLeft…" at bounding box center [286, 126] width 129 height 143
click at [272, 90] on div "hero . moveUp ( 2 ) hero . moveLeft ( 1 ) hero . moveDown ( 2 ) hero . jumpLeft…" at bounding box center [286, 126] width 129 height 143
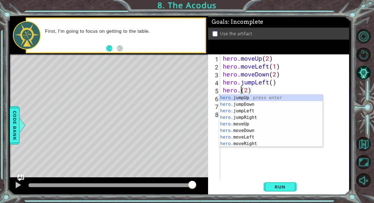
scroll to position [0, 0]
click at [233, 123] on div "hero. jumpUp press enter hero. jumpDown press enter hero. jumpLeft press enter …" at bounding box center [271, 128] width 104 height 66
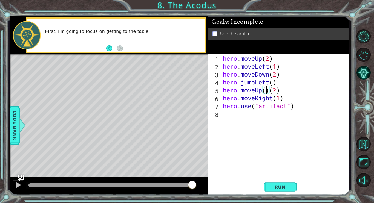
click at [270, 87] on div "hero . moveUp ( 2 ) hero . moveLeft ( 1 ) hero . moveDown ( 2 ) hero . jumpLeft…" at bounding box center [286, 126] width 129 height 143
click at [267, 98] on div "hero.moveUp press enter" at bounding box center [271, 105] width 104 height 20
click at [286, 89] on div "hero . moveUp ( 2 ) hero . moveLeft ( 1 ) hero . moveDown ( 2 ) hero . jumpLeft…" at bounding box center [286, 126] width 129 height 143
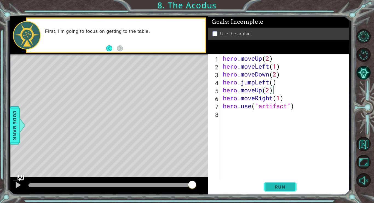
type textarea "hero.moveUp(2)"
click at [273, 184] on button "Run" at bounding box center [280, 187] width 33 height 14
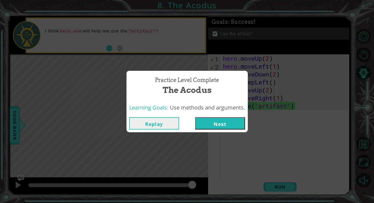
click at [223, 115] on div "Replay Next" at bounding box center [187, 124] width 121 height 18
click at [224, 117] on div "Replay Next" at bounding box center [187, 124] width 121 height 18
click at [225, 118] on button "Next" at bounding box center [220, 123] width 50 height 12
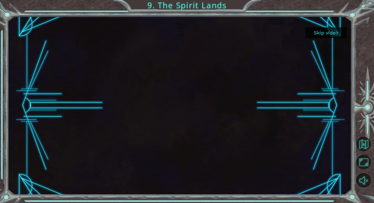
click at [225, 118] on div at bounding box center [179, 105] width 318 height 179
click at [109, 125] on div at bounding box center [179, 105] width 318 height 179
click at [330, 31] on button "Skip video" at bounding box center [326, 32] width 41 height 11
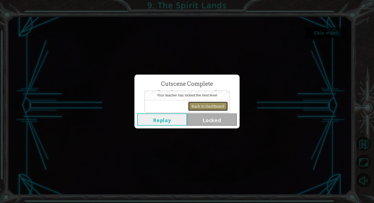
click at [214, 107] on button "Back to Dashboard" at bounding box center [208, 106] width 40 height 9
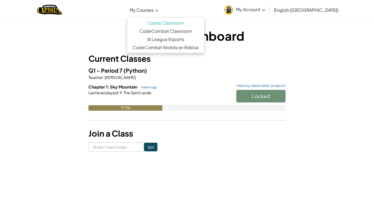
click at [154, 8] on span "My Courses" at bounding box center [142, 10] width 24 height 6
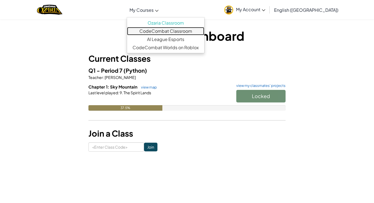
click at [180, 33] on link "CodeCombat Classroom" at bounding box center [165, 31] width 77 height 8
